Goal: Information Seeking & Learning: Learn about a topic

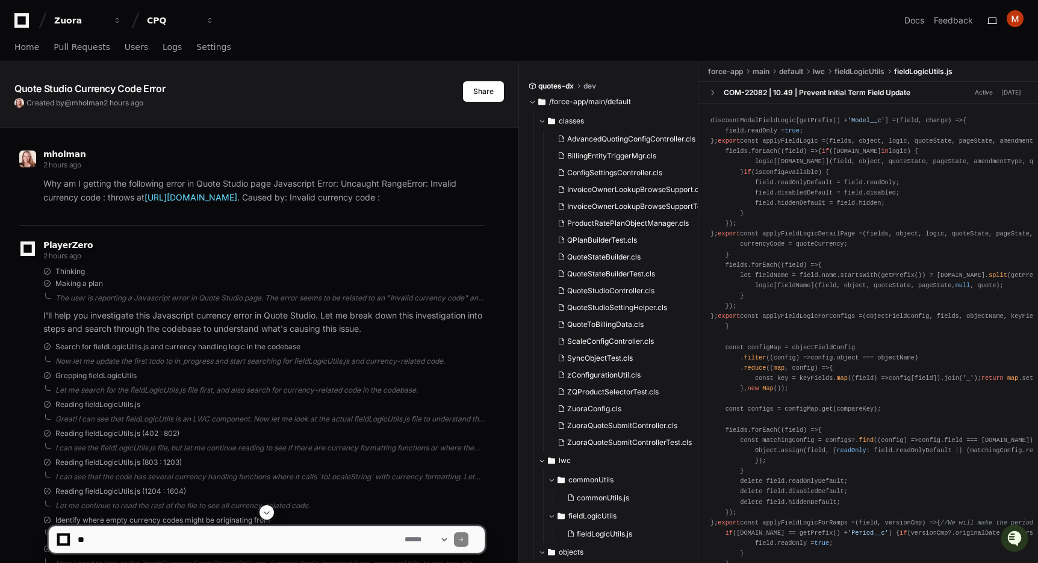
scroll to position [14468, 0]
click at [398, 73] on div "Quote Studio Currency Code Error Created by @ mholman 2 hours ago Share" at bounding box center [259, 85] width 519 height 46
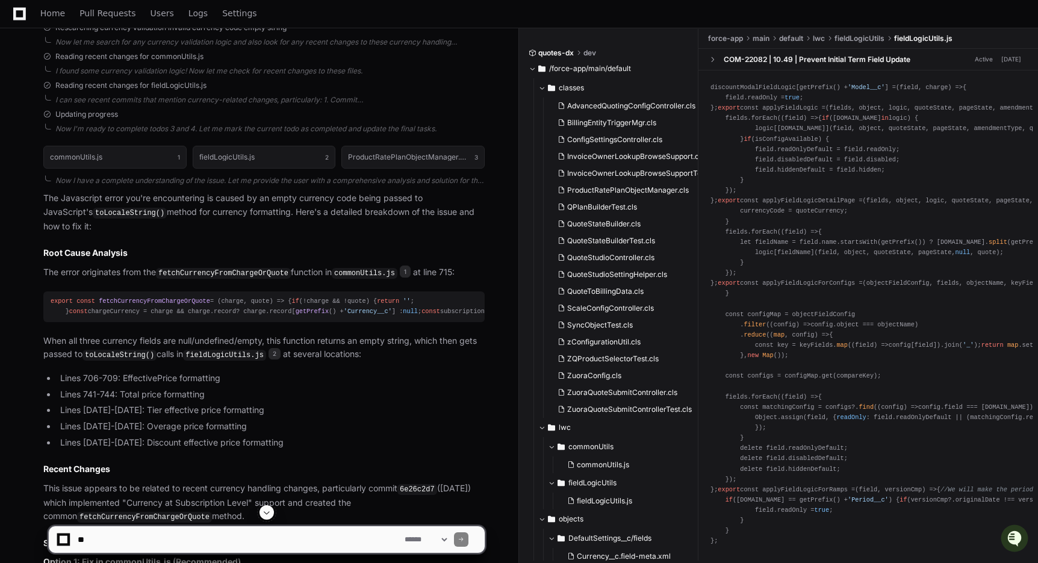
scroll to position [629, 0]
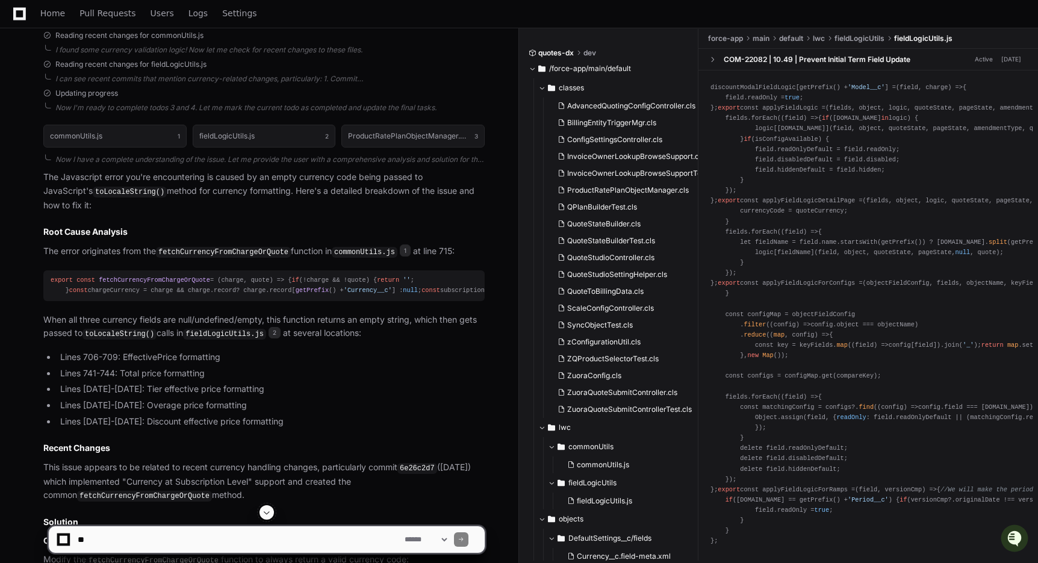
click at [260, 232] on h2 "Root Cause Analysis" at bounding box center [263, 232] width 441 height 12
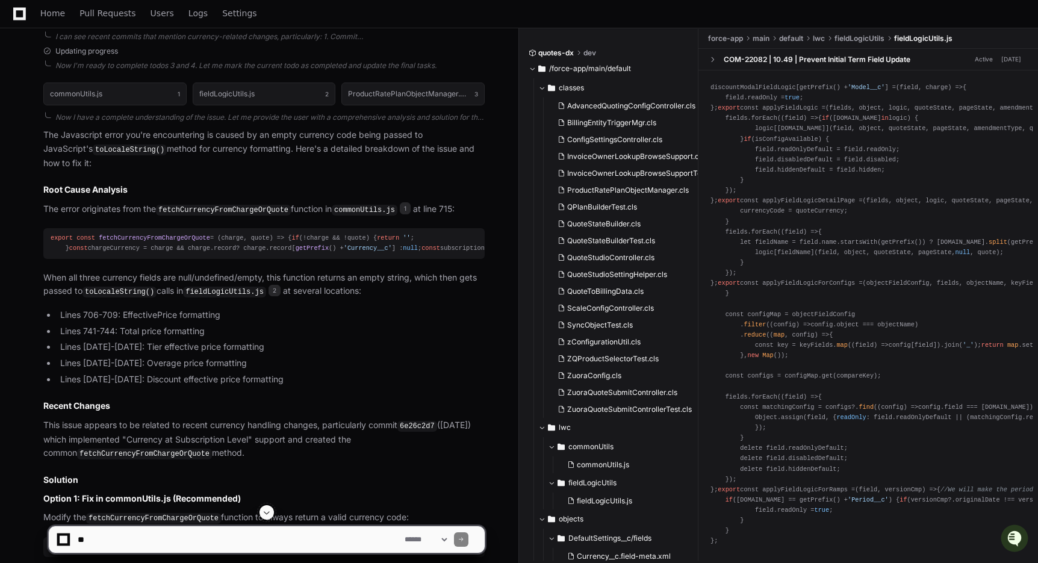
scroll to position [712, 0]
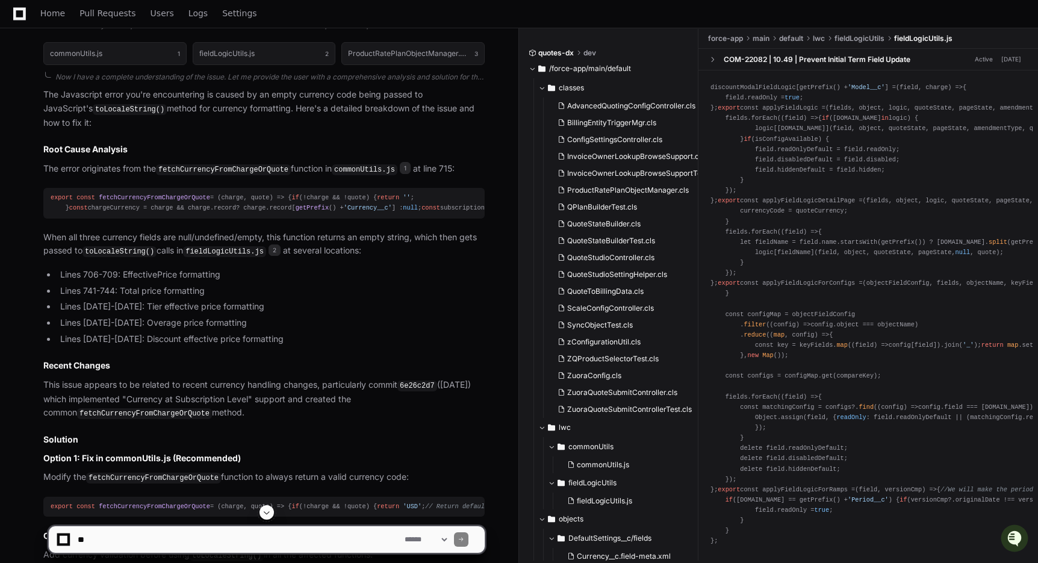
click at [292, 314] on li "Lines [DATE]-[DATE]: Tier effective price formatting" at bounding box center [271, 307] width 428 height 14
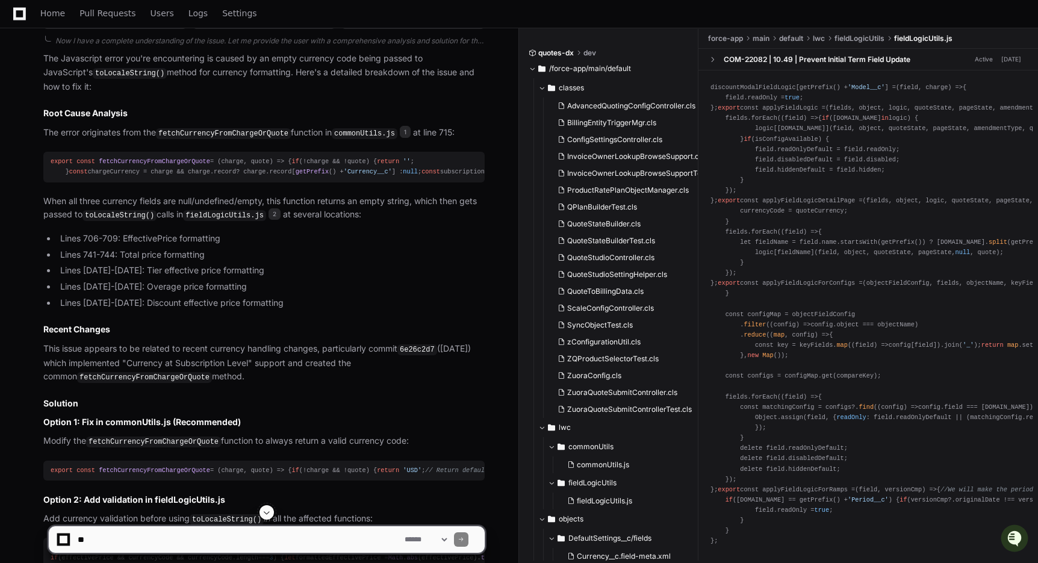
click at [254, 310] on ul "Lines 706-709: EffectivePrice formatting Lines 741-744: Total price formatting …" at bounding box center [263, 271] width 441 height 78
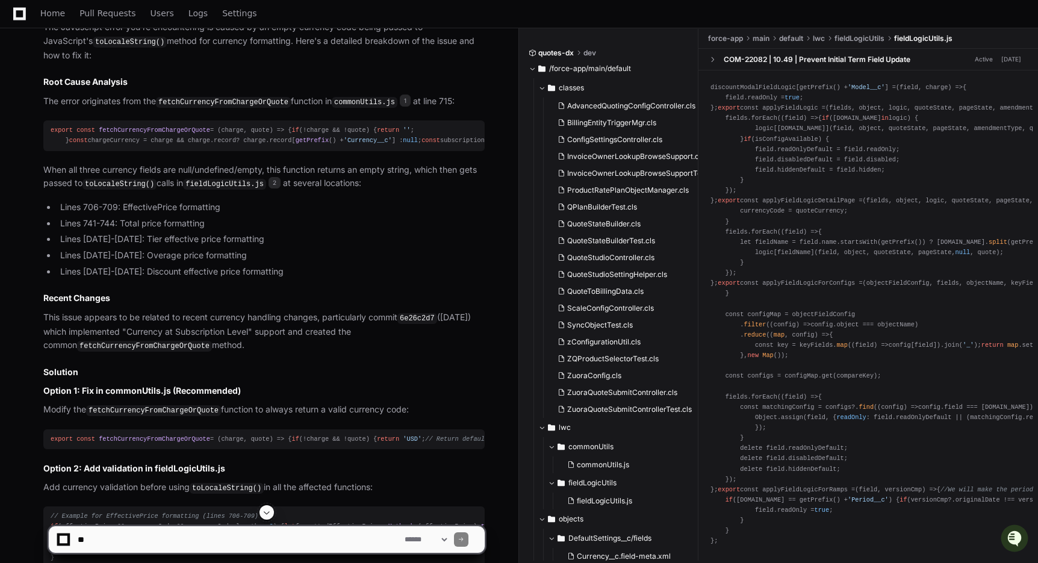
click at [232, 304] on h2 "Recent Changes" at bounding box center [263, 298] width 441 height 12
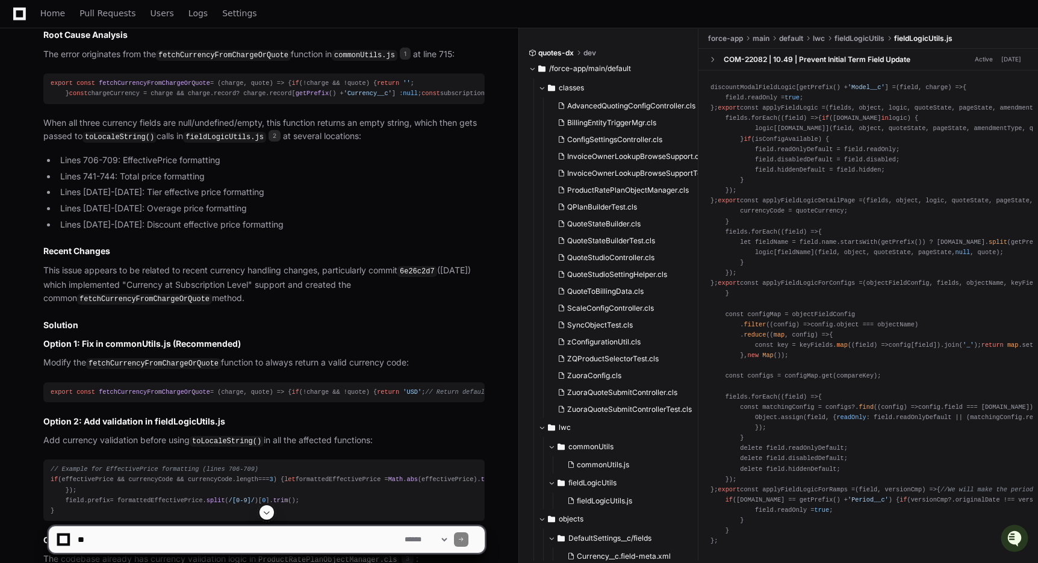
click at [229, 257] on h2 "Recent Changes" at bounding box center [263, 251] width 441 height 12
click at [264, 257] on h2 "Recent Changes" at bounding box center [263, 251] width 441 height 12
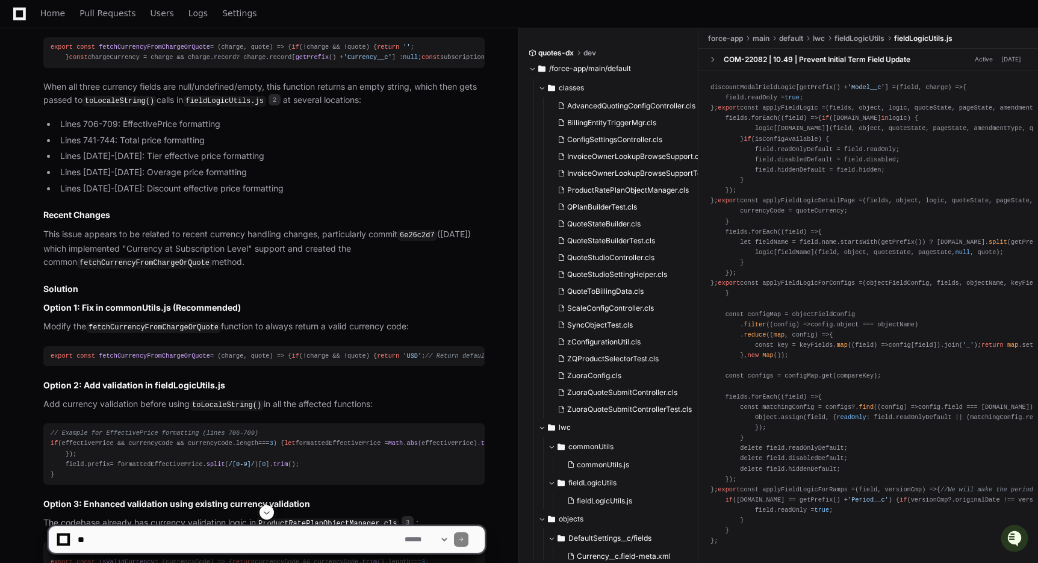
click at [231, 295] on article "The Javascript error you're encountering is caused by an empty currency code be…" at bounding box center [263, 371] width 441 height 869
click at [243, 270] on p "This issue appears to be related to recent currency handling changes, particula…" at bounding box center [263, 249] width 441 height 42
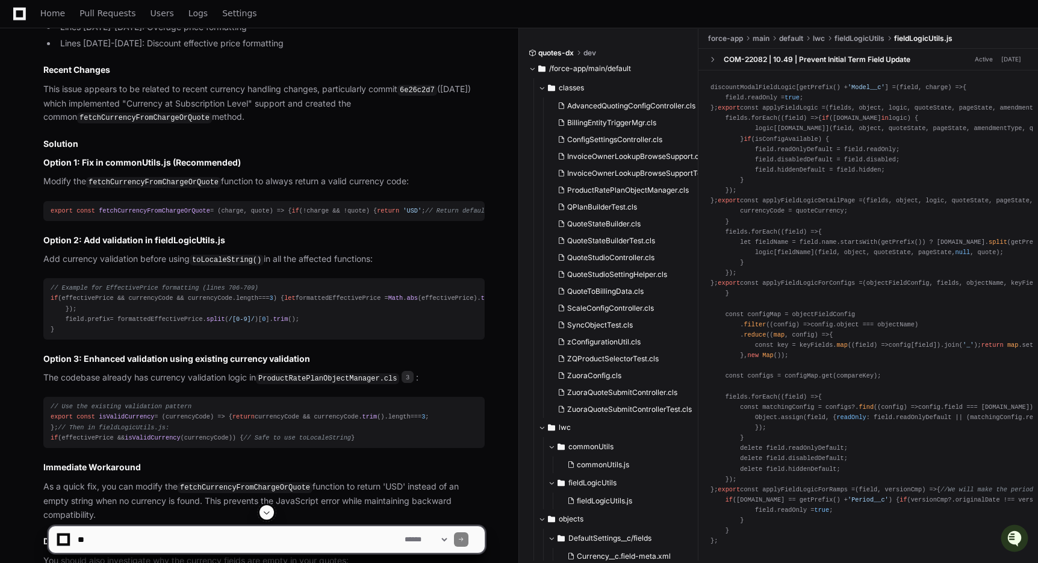
scroll to position [1032, 0]
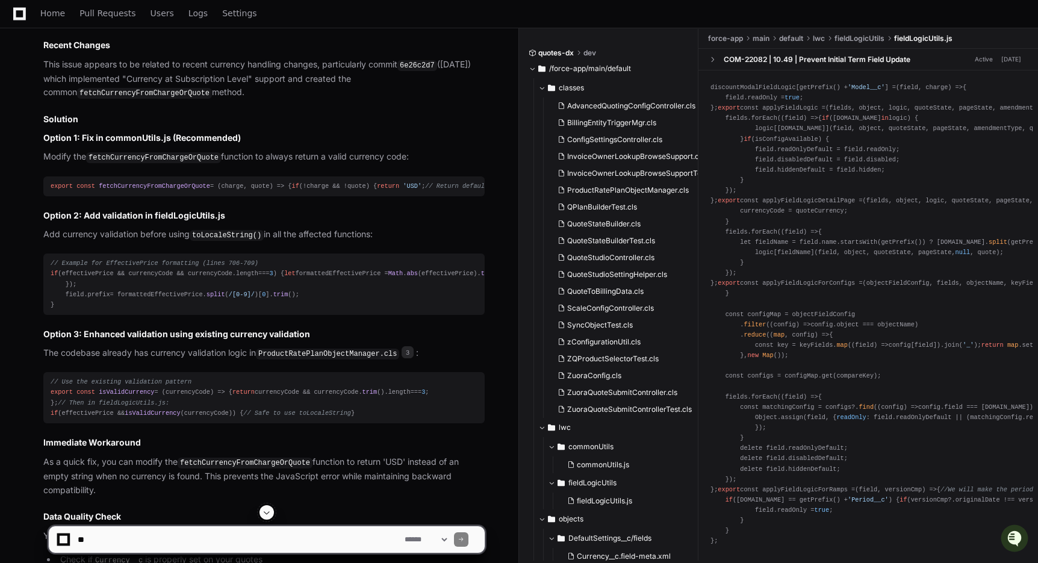
click at [163, 222] on h3 "Option 2: Add validation in fieldLogicUtils.js" at bounding box center [263, 216] width 441 height 12
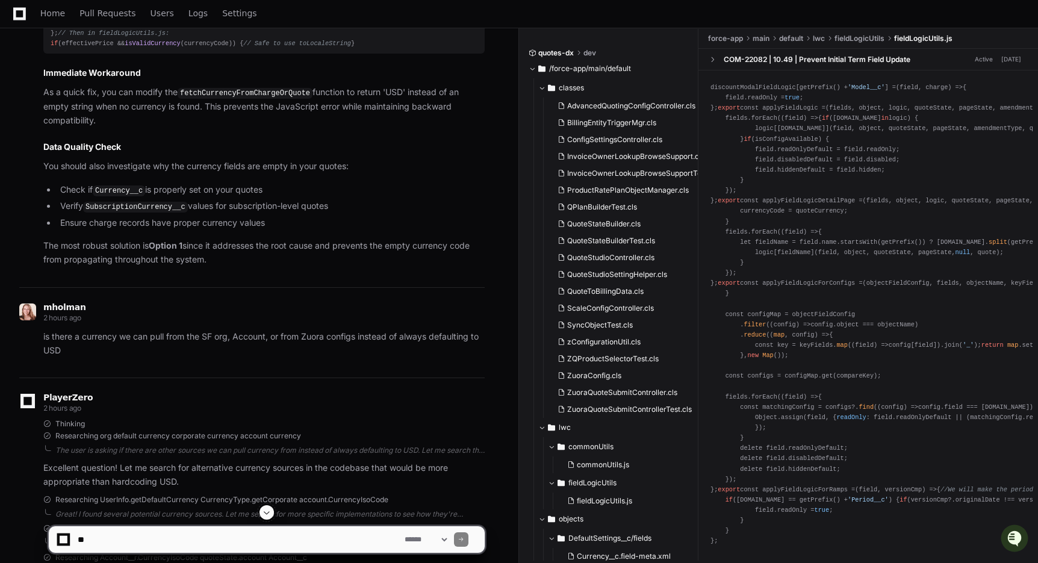
scroll to position [1405, 0]
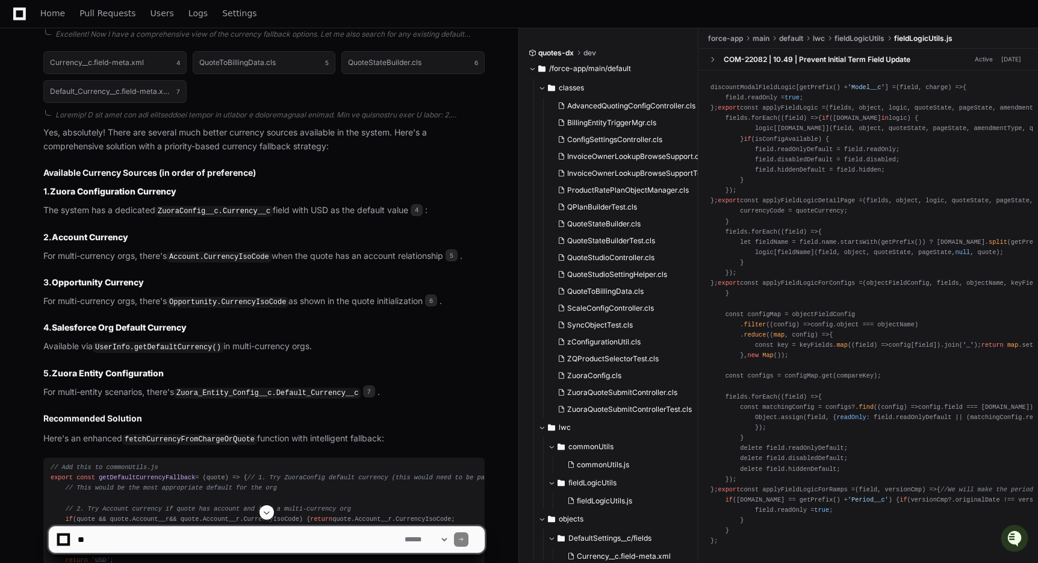
scroll to position [1973, 0]
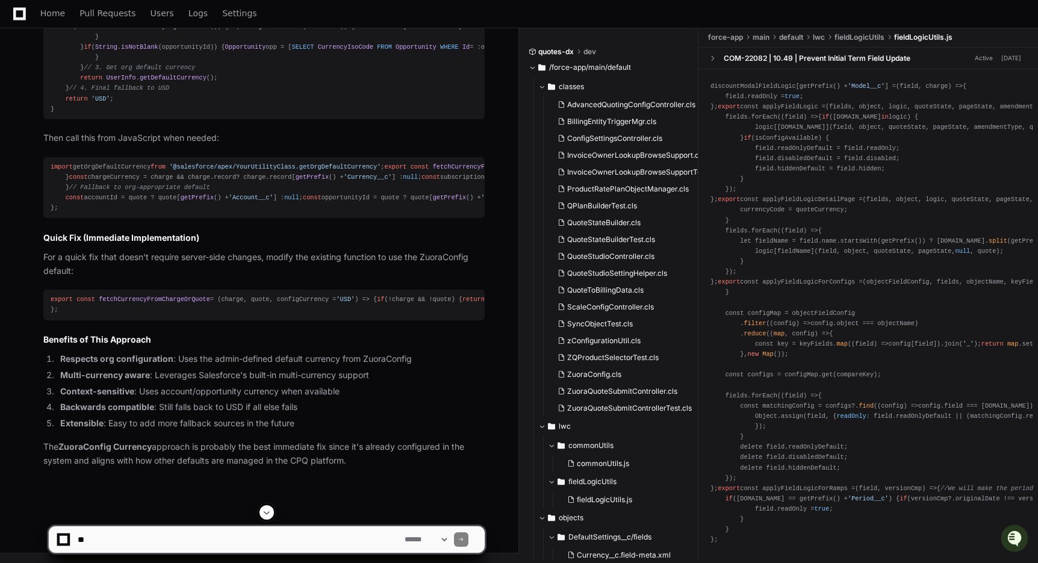
scroll to position [3534, 0]
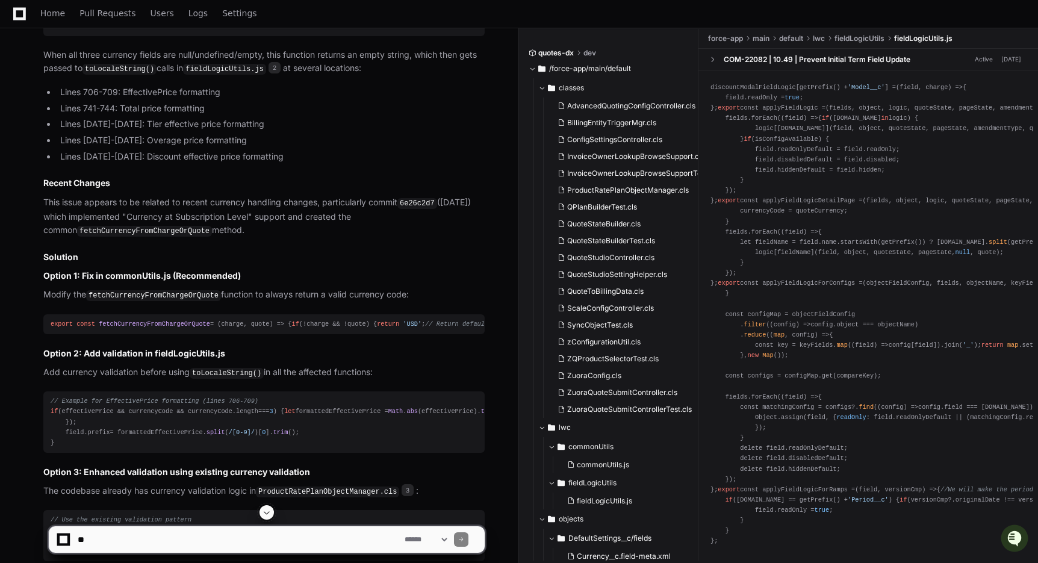
scroll to position [878, 0]
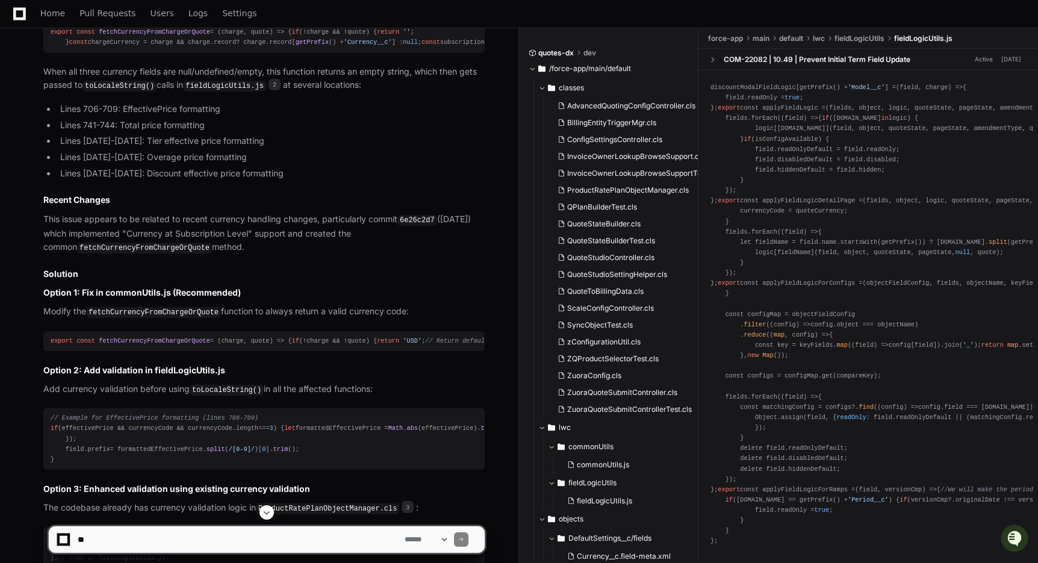
click at [266, 148] on li "Lines [DATE]-[DATE]: Tier effective price formatting" at bounding box center [271, 141] width 428 height 14
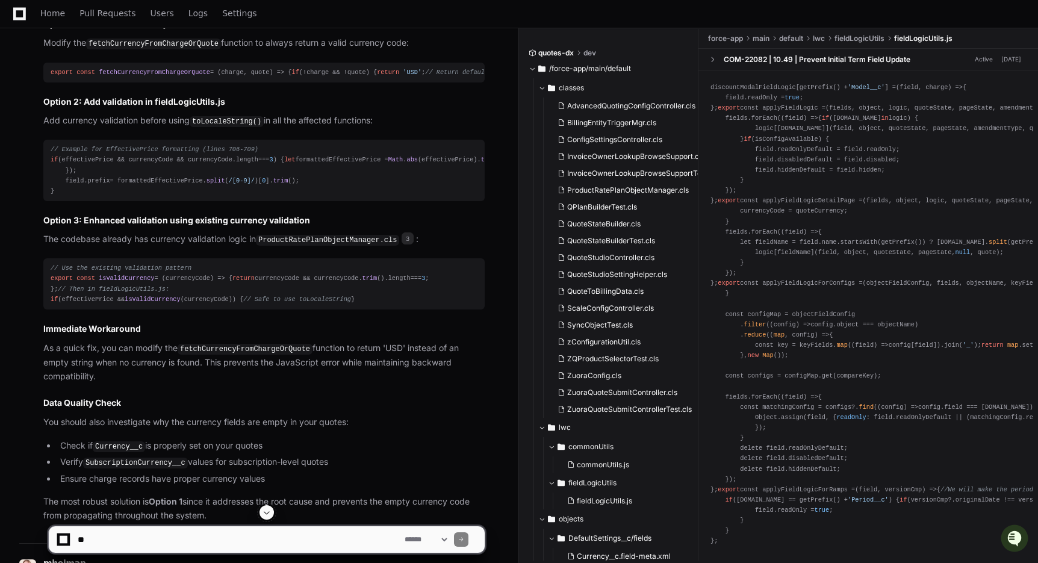
scroll to position [1153, 0]
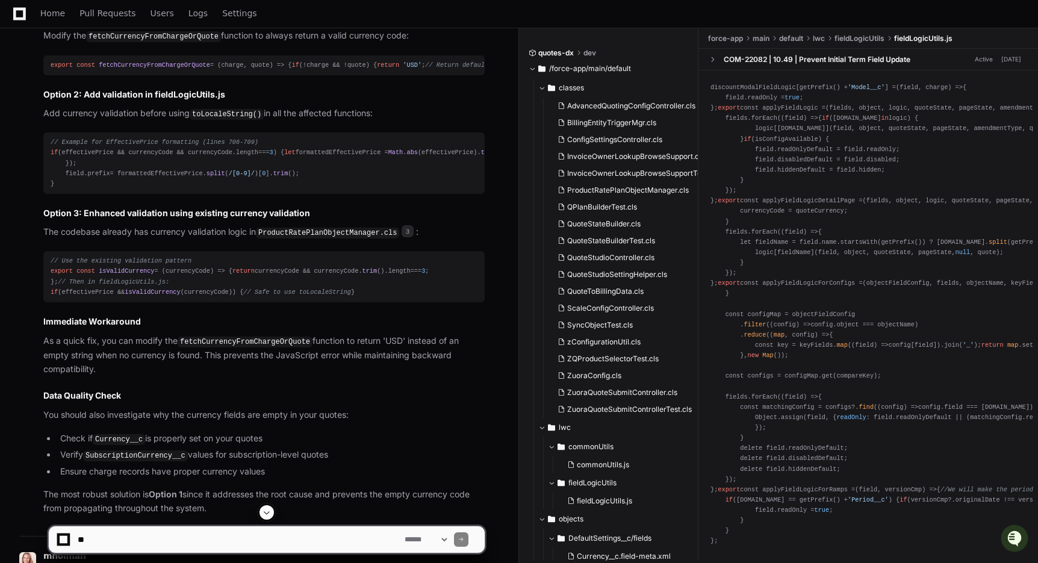
click at [285, 101] on h3 "Option 2: Add validation in fieldLogicUtils.js" at bounding box center [263, 95] width 441 height 12
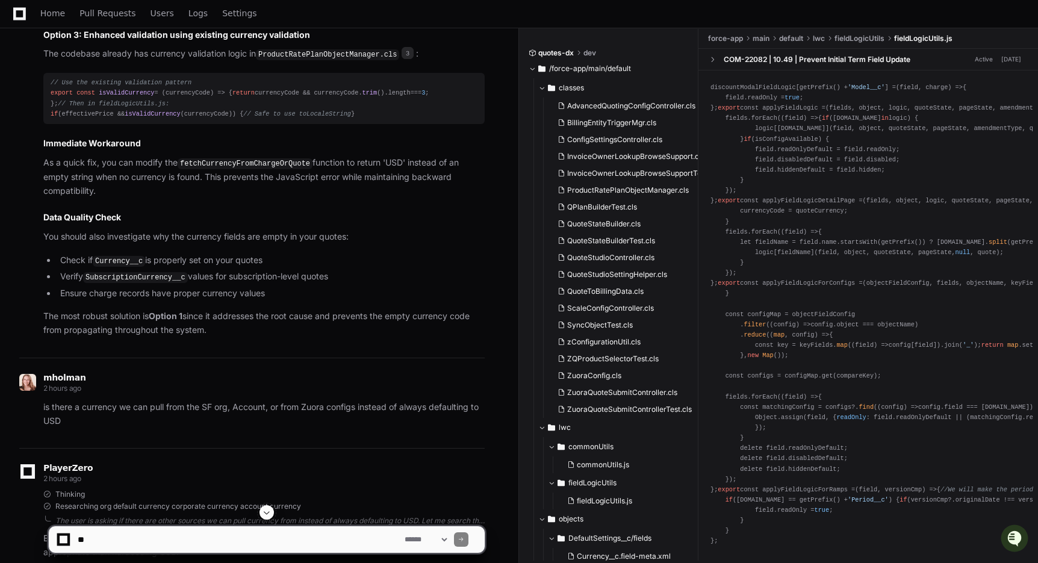
scroll to position [1360, 0]
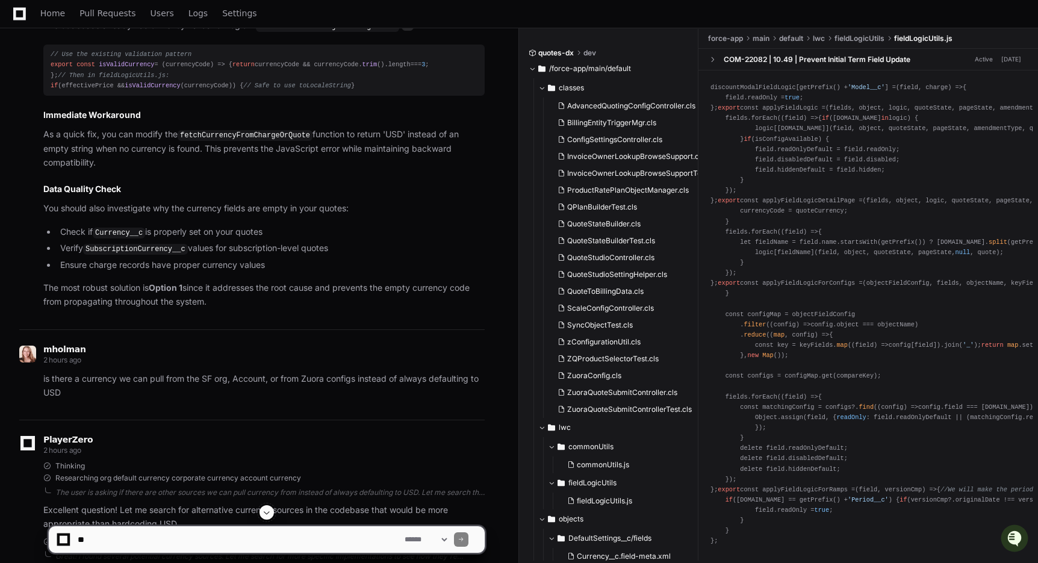
click at [287, 169] on p "As a quick fix, you can modify the fetchCurrencyFromChargeOrQuote function to r…" at bounding box center [263, 149] width 441 height 42
click at [283, 169] on p "As a quick fix, you can modify the fetchCurrencyFromChargeOrQuote function to r…" at bounding box center [263, 149] width 441 height 42
click at [198, 169] on p "As a quick fix, you can modify the fetchCurrencyFromChargeOrQuote function to r…" at bounding box center [263, 149] width 441 height 42
click at [258, 169] on p "As a quick fix, you can modify the fetchCurrencyFromChargeOrQuote function to r…" at bounding box center [263, 149] width 441 height 42
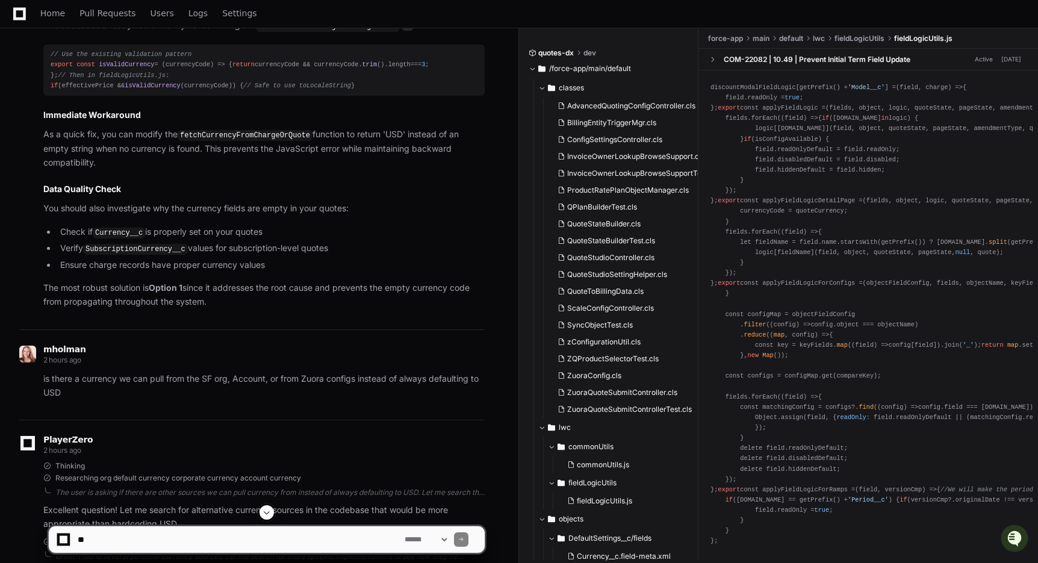
click at [258, 169] on p "As a quick fix, you can modify the fetchCurrencyFromChargeOrQuote function to r…" at bounding box center [263, 149] width 441 height 42
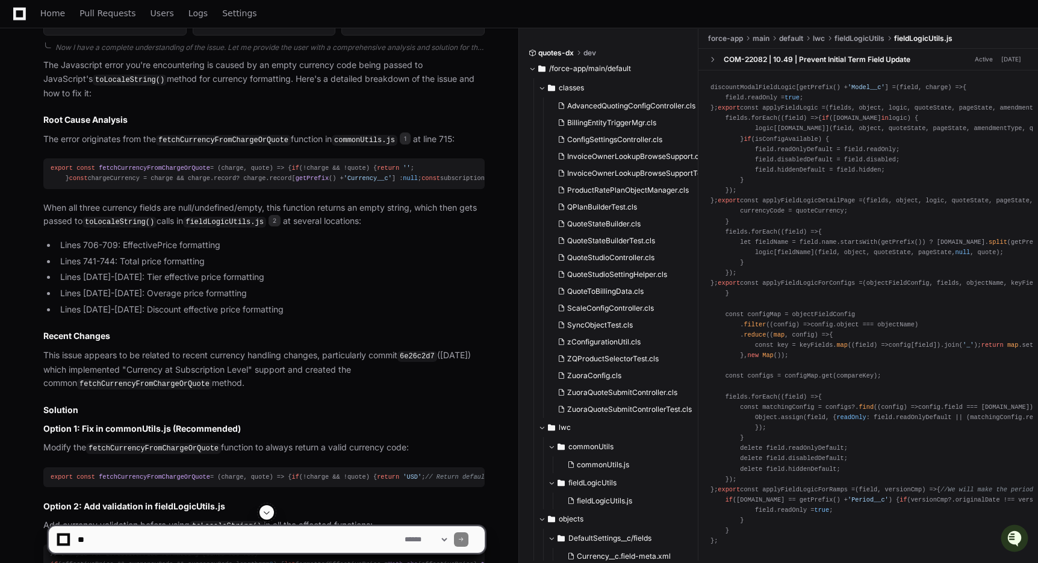
scroll to position [741, 0]
click at [329, 269] on li "Lines 741-744: Total price formatting" at bounding box center [271, 262] width 428 height 14
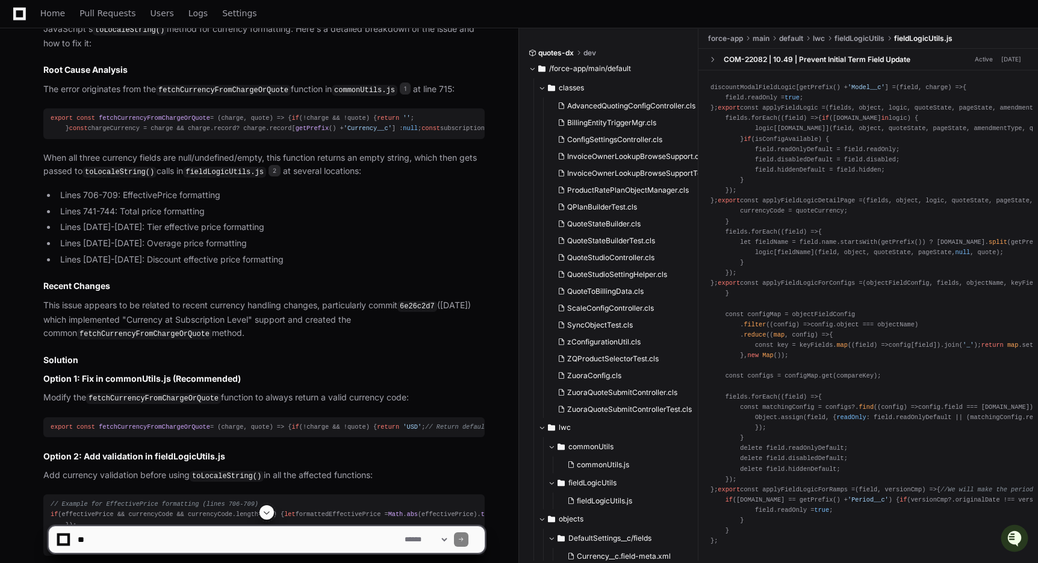
click at [322, 234] on li "Lines [DATE]-[DATE]: Tier effective price formatting" at bounding box center [271, 227] width 428 height 14
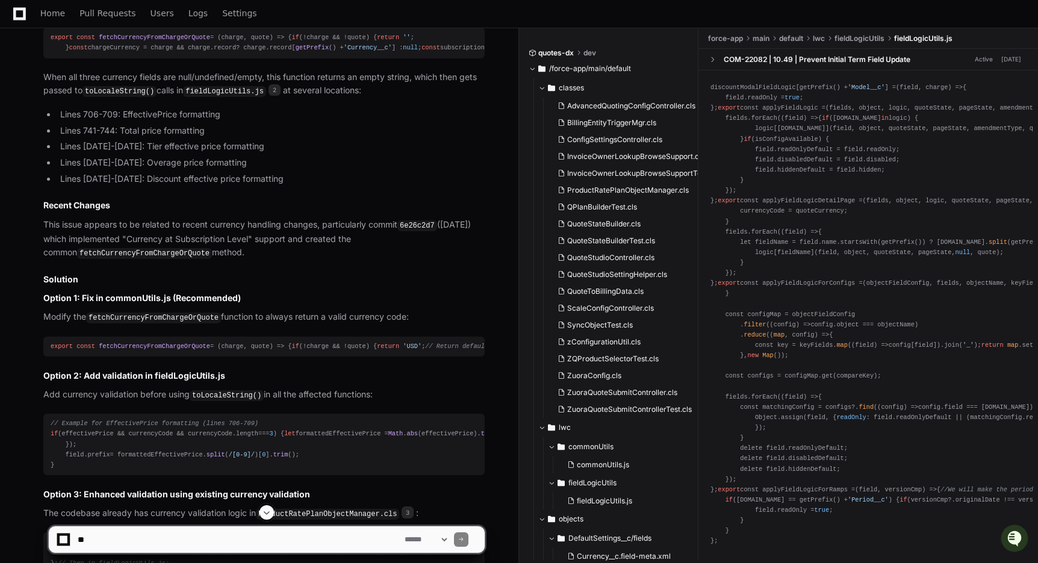
scroll to position [899, 0]
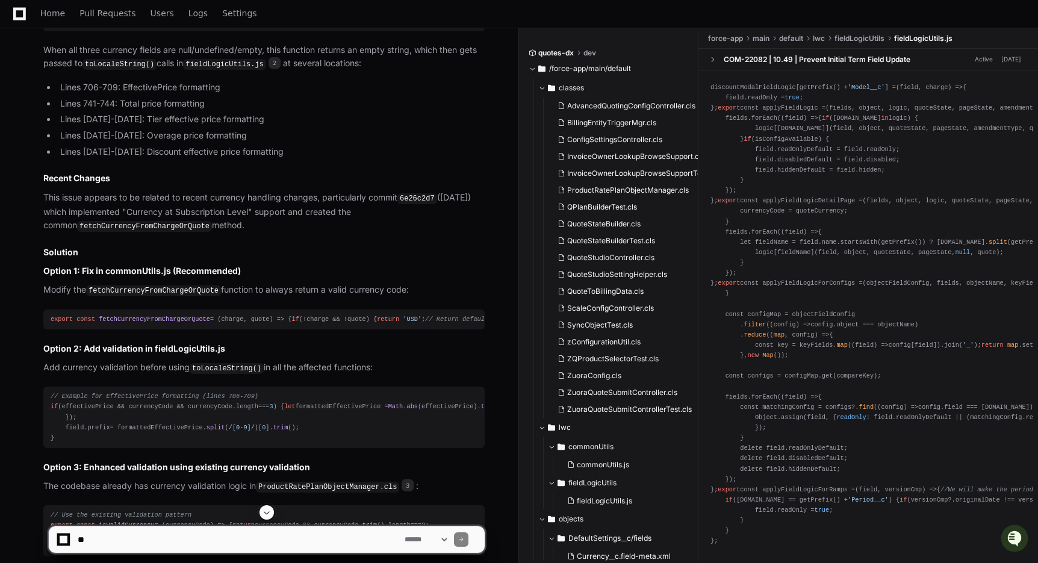
click at [263, 305] on article "The Javascript error you're encountering is caused by an empty currency code be…" at bounding box center [263, 335] width 441 height 869
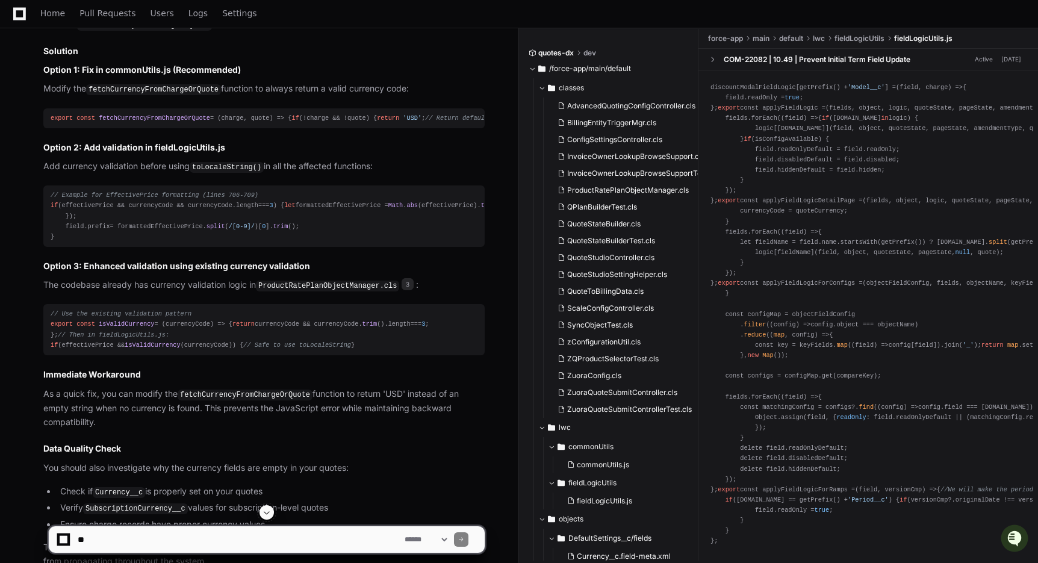
scroll to position [1117, 0]
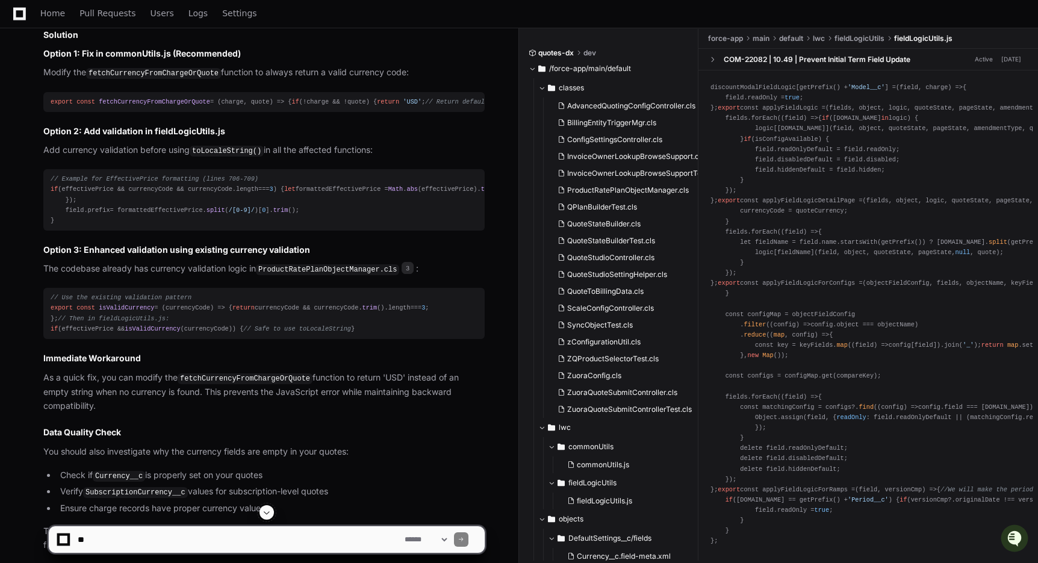
click at [315, 158] on p "Add currency validation before using toLocaleString() in all the affected funct…" at bounding box center [263, 150] width 441 height 14
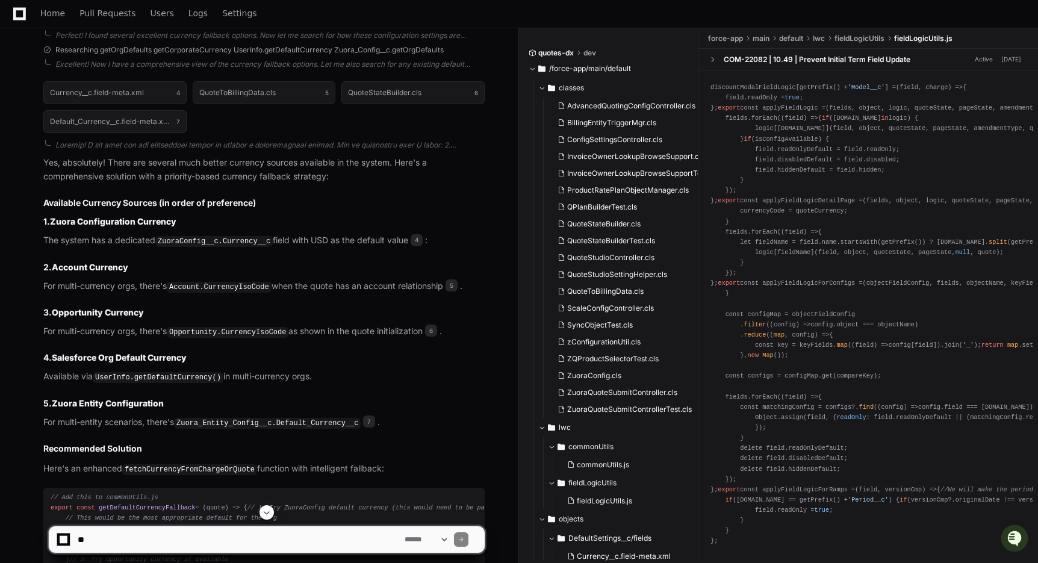
scroll to position [1906, 0]
